Goal: Information Seeking & Learning: Learn about a topic

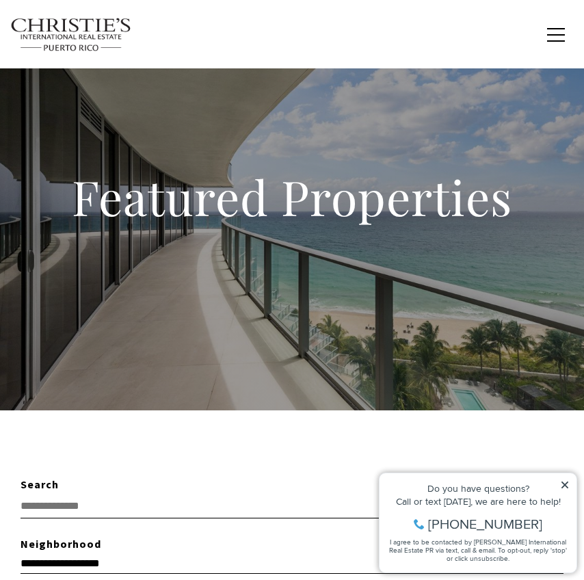
scroll to position [410, 0]
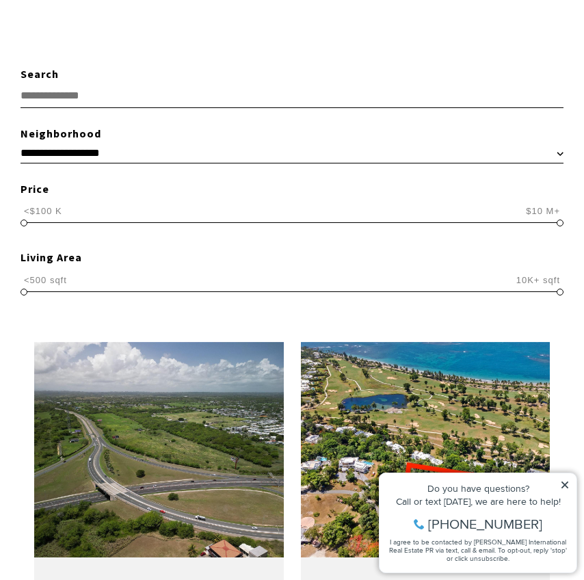
click at [567, 344] on icon at bounding box center [565, 485] width 10 height 10
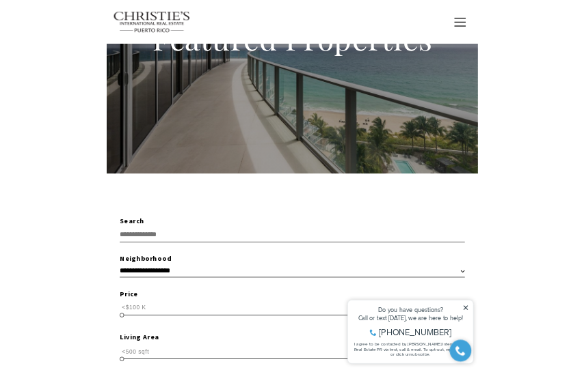
scroll to position [0, 0]
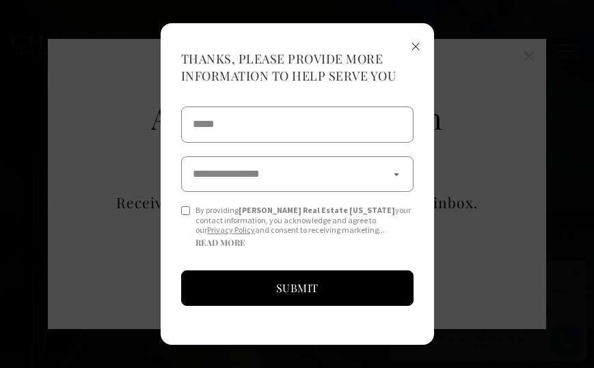
click at [521, 50] on div "**********" at bounding box center [297, 184] width 594 height 368
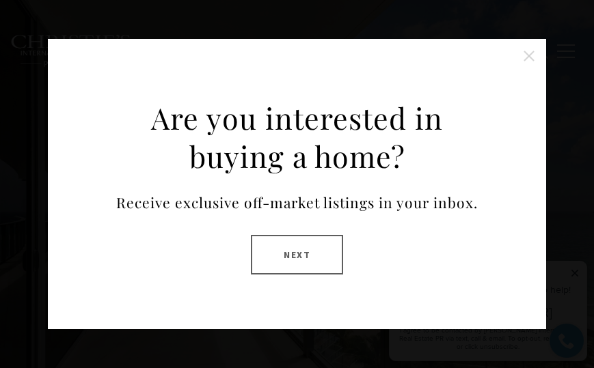
click at [530, 57] on button "Close this option" at bounding box center [528, 55] width 27 height 27
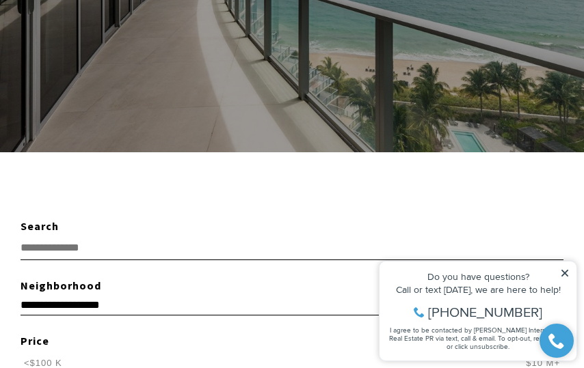
scroll to position [273, 0]
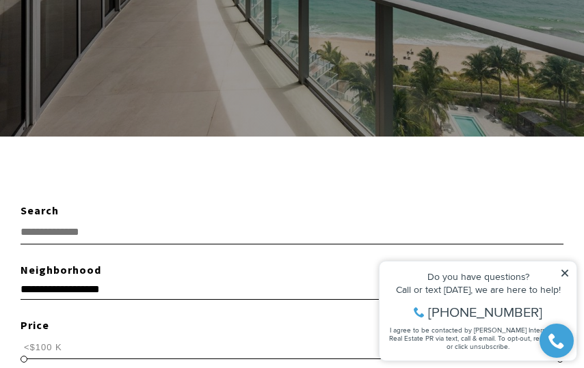
click at [567, 273] on icon at bounding box center [565, 274] width 10 height 10
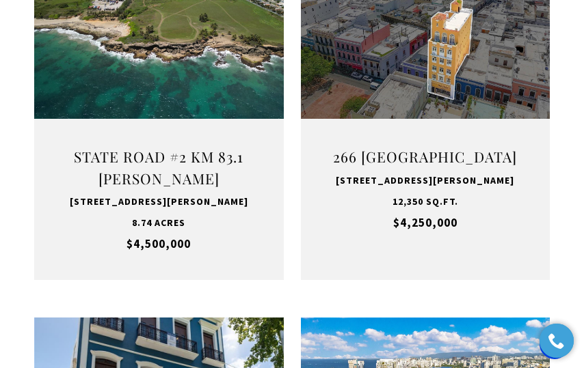
scroll to position [1709, 0]
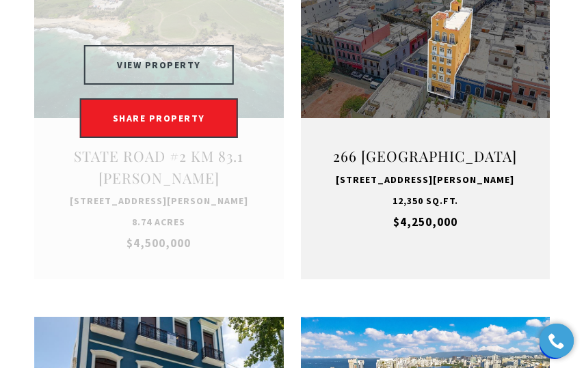
click at [188, 45] on button "VIEW PROPERTY" at bounding box center [159, 65] width 150 height 40
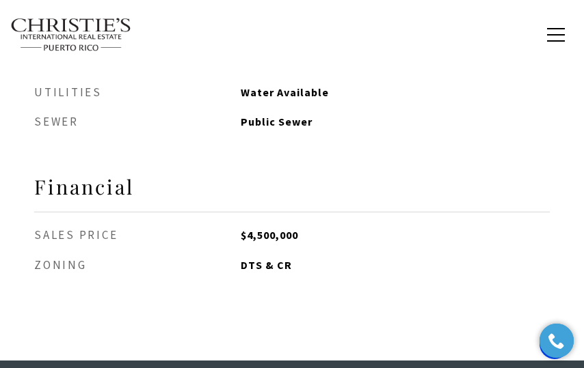
scroll to position [1572, 0]
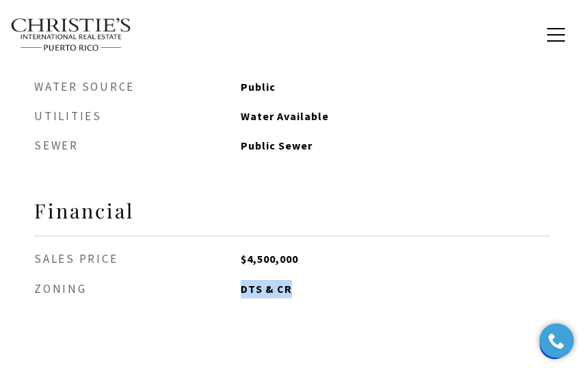
drag, startPoint x: 240, startPoint y: 256, endPoint x: 287, endPoint y: 243, distance: 48.8
click at [287, 250] on ul "Sales Price $4,500,000 Zoning DTS & CR" at bounding box center [291, 274] width 515 height 48
